Goal: Navigation & Orientation: Find specific page/section

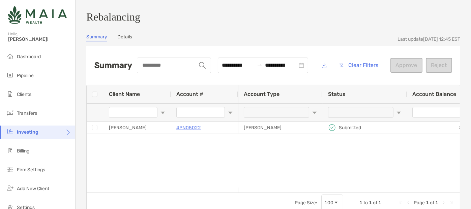
click at [125, 39] on link "Details" at bounding box center [124, 37] width 15 height 7
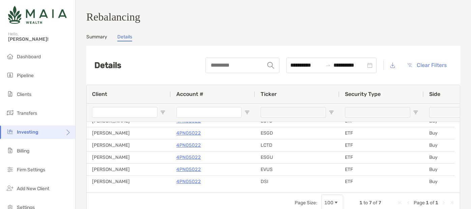
click at [94, 41] on link "Summary" at bounding box center [96, 37] width 21 height 7
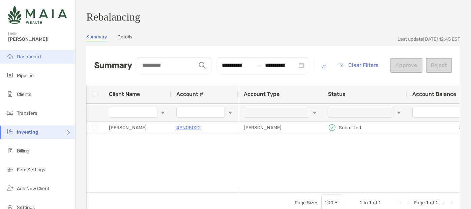
click at [25, 54] on span "Dashboard" at bounding box center [29, 57] width 24 height 6
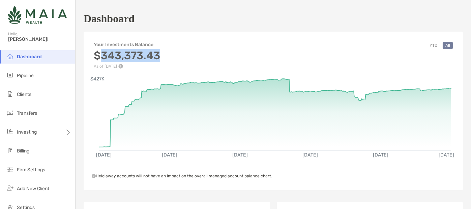
drag, startPoint x: 101, startPoint y: 56, endPoint x: 159, endPoint y: 56, distance: 57.3
click at [159, 56] on h3 "$343,373.43" at bounding box center [127, 55] width 66 height 13
copy h3 "343,373.43"
